Goal: Task Accomplishment & Management: Use online tool/utility

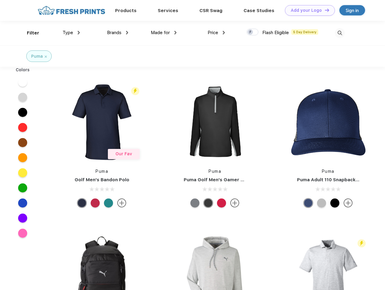
scroll to position [0, 0]
click at [308, 10] on link "Add your Logo Design Tool" at bounding box center [310, 10] width 50 height 11
click at [0, 0] on div "Design Tool" at bounding box center [0, 0] width 0 height 0
click at [324, 10] on link "Add your Logo Design Tool" at bounding box center [310, 10] width 50 height 11
click at [29, 33] on div "Filter" at bounding box center [33, 33] width 12 height 7
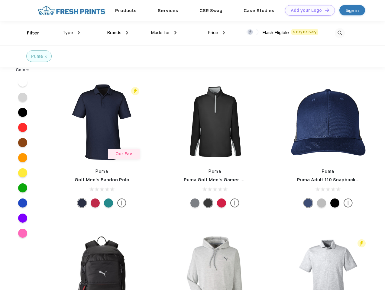
click at [71, 33] on span "Type" at bounding box center [68, 32] width 11 height 5
click at [118, 33] on span "Brands" at bounding box center [114, 32] width 15 height 5
click at [164, 33] on span "Made for" at bounding box center [160, 32] width 19 height 5
click at [216, 33] on span "Price" at bounding box center [213, 32] width 11 height 5
click at [253, 32] on div at bounding box center [253, 32] width 12 height 7
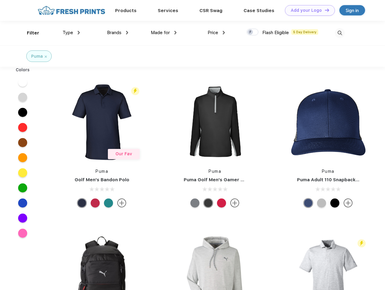
click at [250, 32] on input "checkbox" at bounding box center [249, 30] width 4 height 4
click at [340, 33] on img at bounding box center [340, 33] width 10 height 10
